Goal: Share content: Share content

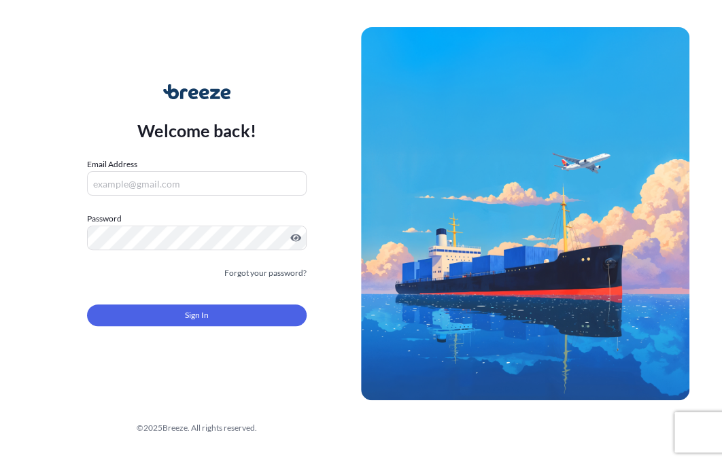
type input "[EMAIL_ADDRESS][DOMAIN_NAME]"
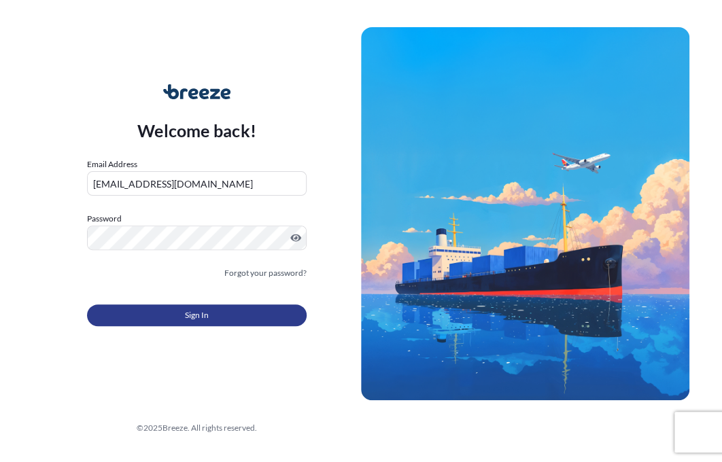
click at [215, 324] on button "Sign In" at bounding box center [197, 315] width 220 height 22
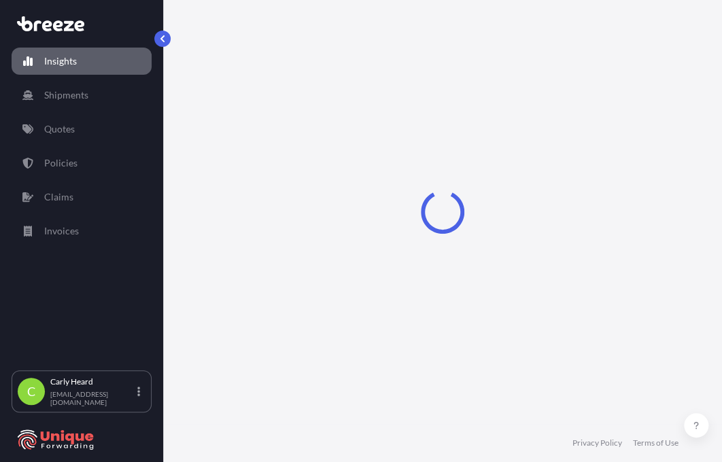
select select "2025"
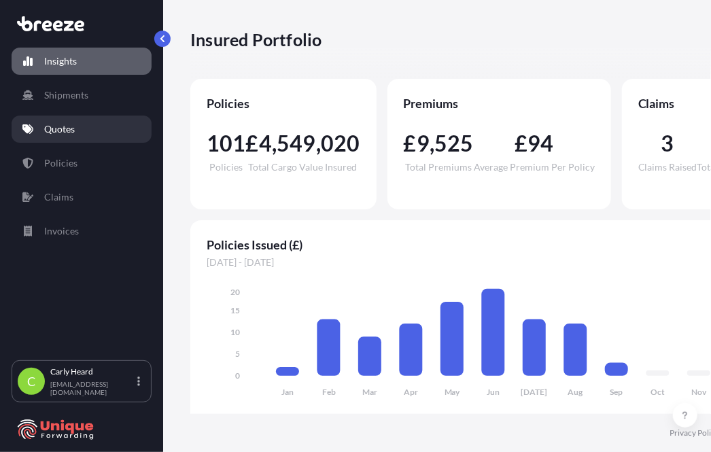
click at [63, 135] on p "Quotes" at bounding box center [59, 129] width 31 height 14
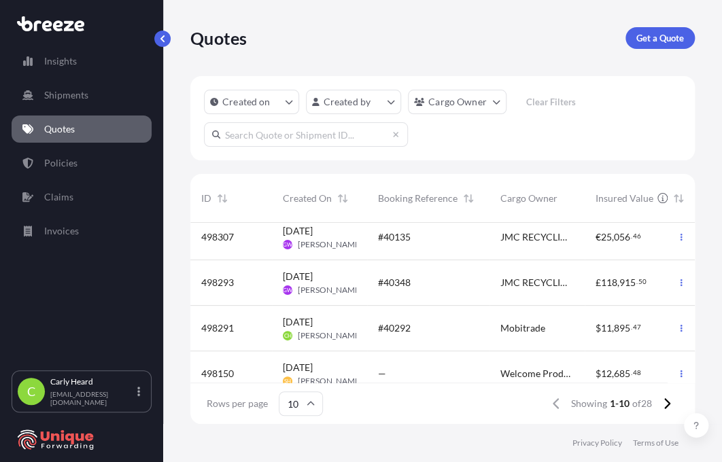
scroll to position [147, 0]
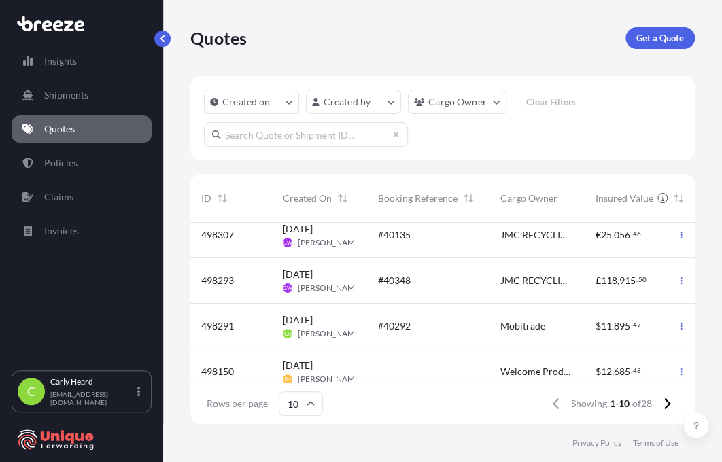
click at [313, 320] on span "[DATE]" at bounding box center [298, 320] width 30 height 14
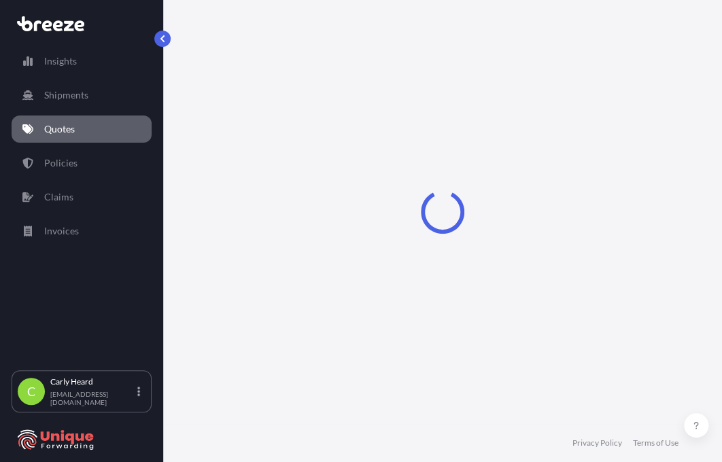
select select "Road"
select select "Air"
select select "Road"
select select "1"
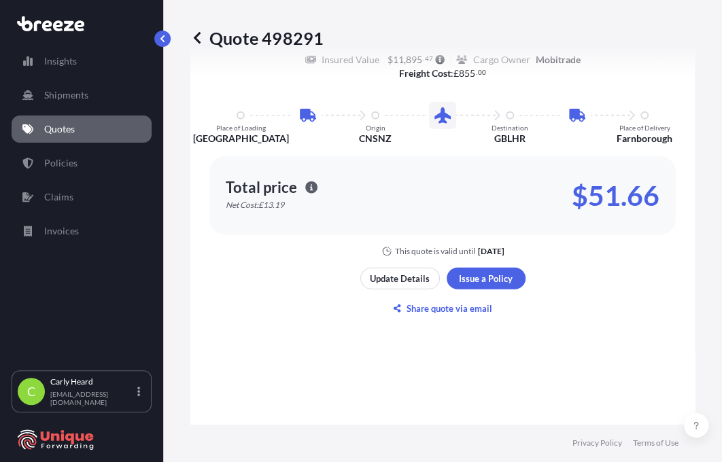
scroll to position [1127, 0]
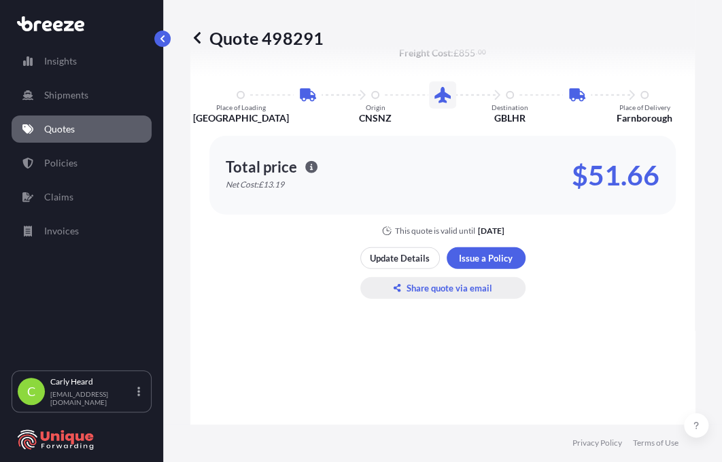
click at [433, 290] on p "Share quote via email" at bounding box center [449, 288] width 86 height 14
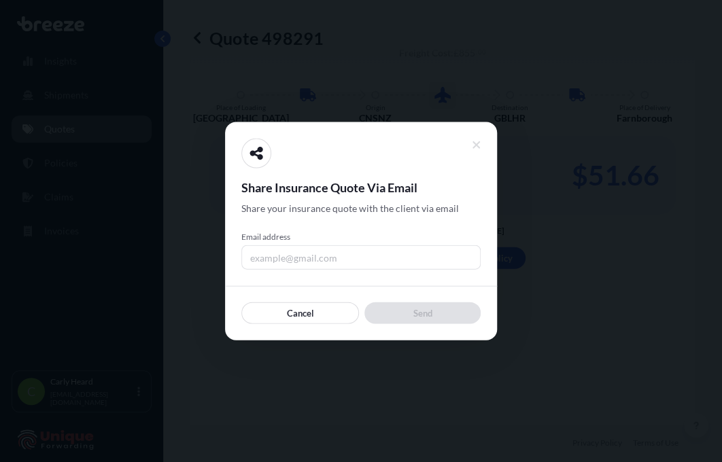
click at [304, 263] on input "Email address" at bounding box center [360, 257] width 239 height 24
type input "[EMAIL_ADDRESS][DOMAIN_NAME]"
